Goal: Find specific page/section: Find specific page/section

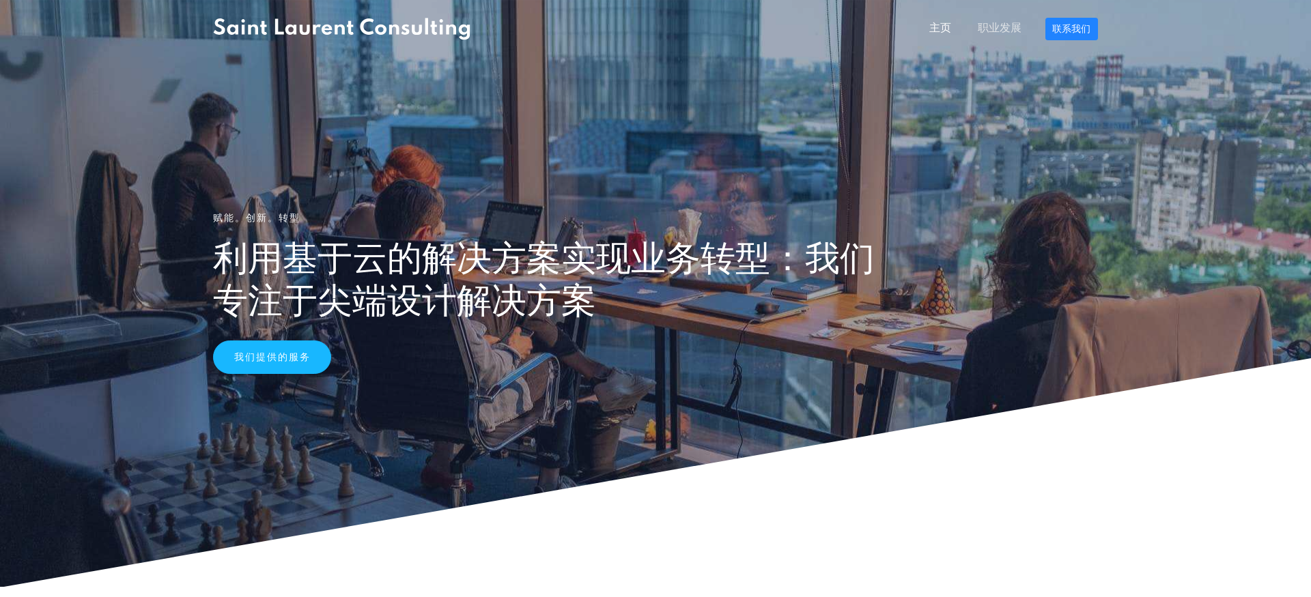
click at [1006, 29] on font "职业发展" at bounding box center [1000, 29] width 44 height 12
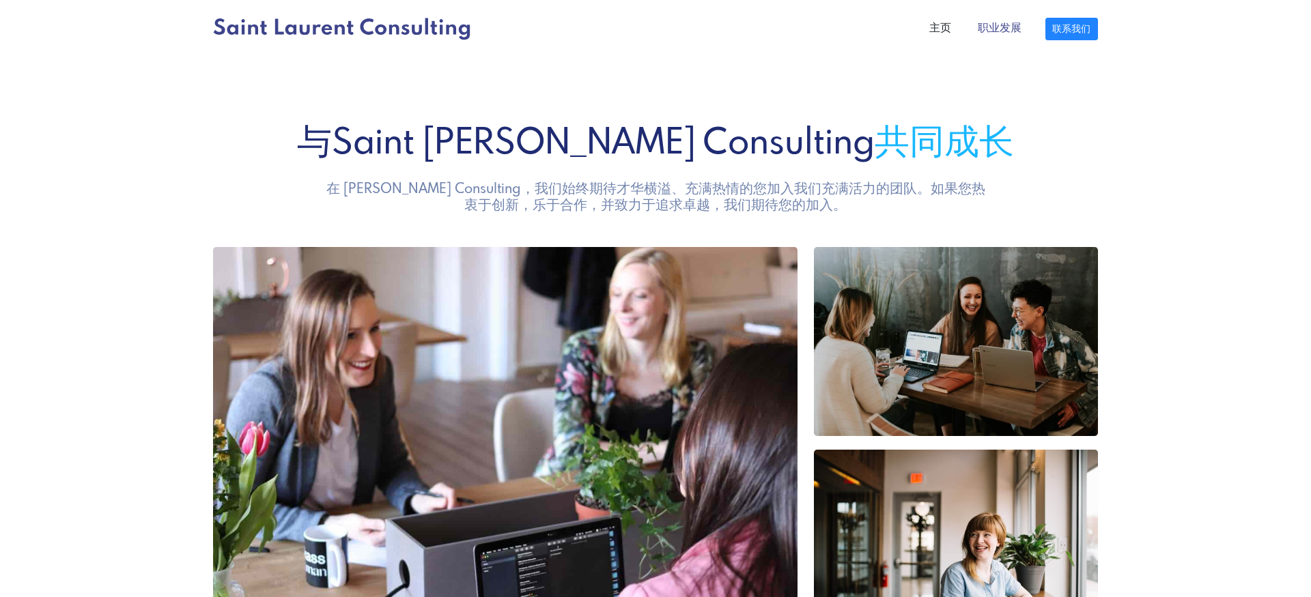
click at [1006, 29] on font "职业发展" at bounding box center [1000, 29] width 44 height 12
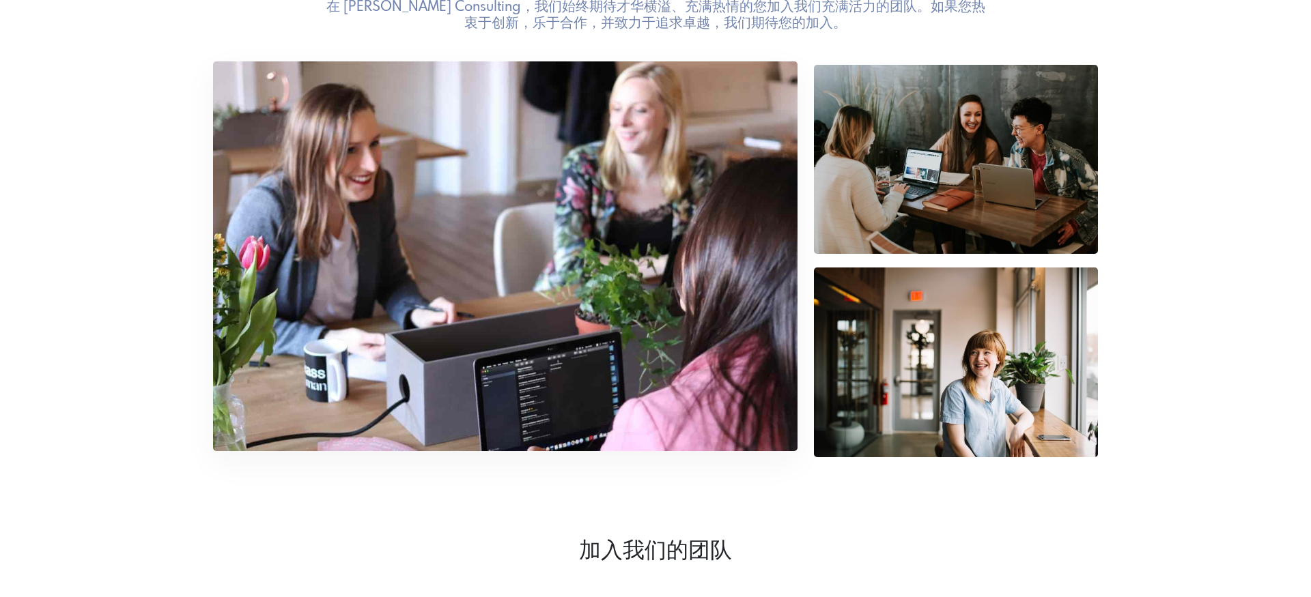
scroll to position [451, 0]
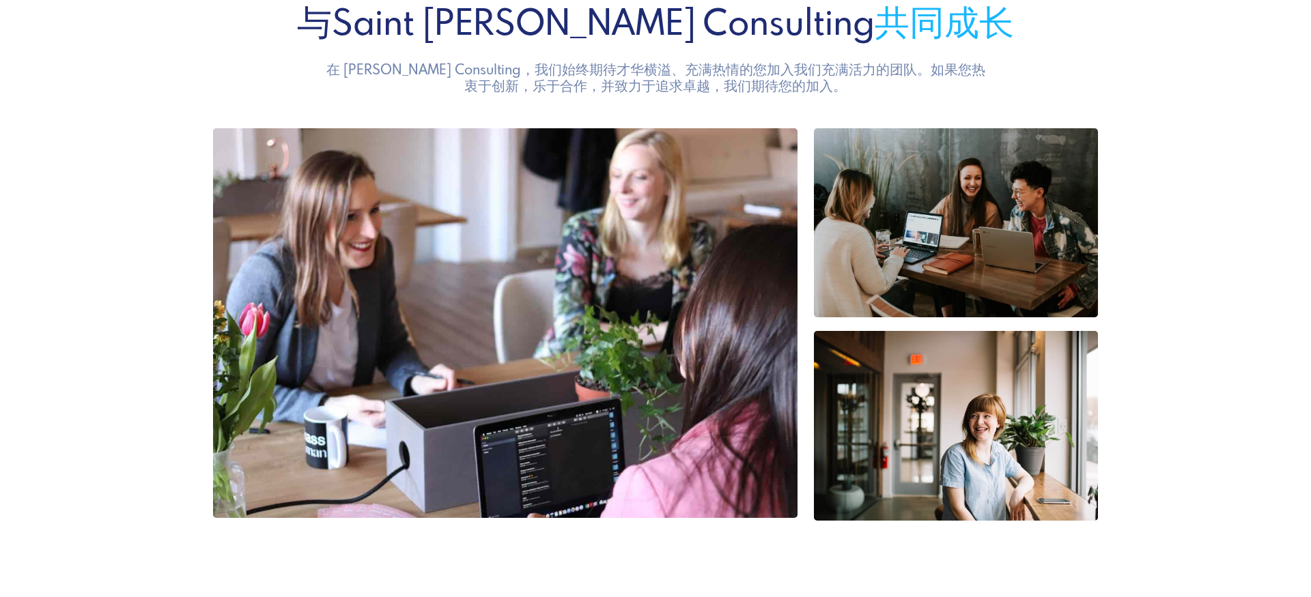
scroll to position [0, 0]
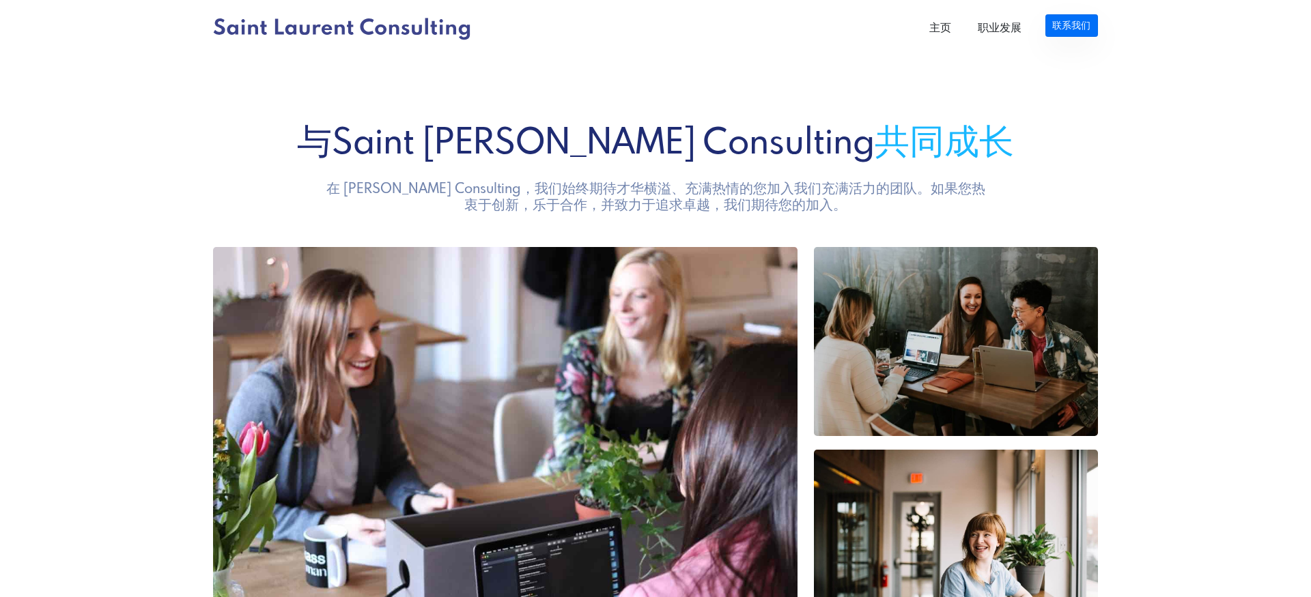
click at [1066, 28] on font "联系我们" at bounding box center [1071, 26] width 38 height 10
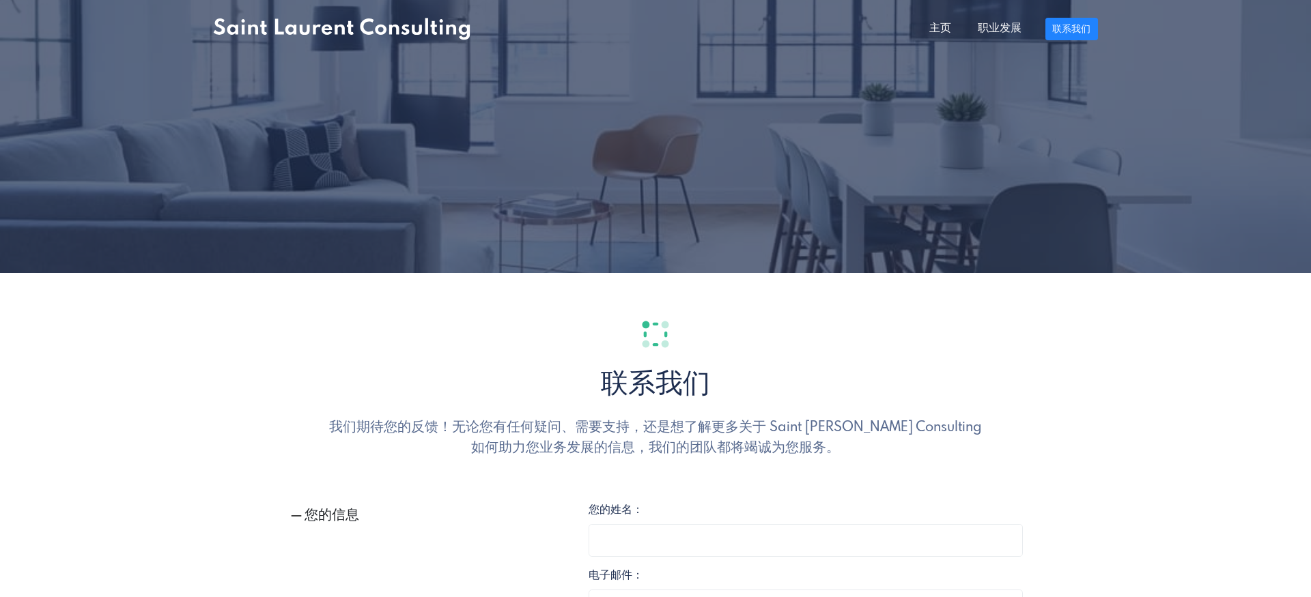
click at [362, 27] on icon at bounding box center [367, 26] width 14 height 16
